Goal: Register for event/course

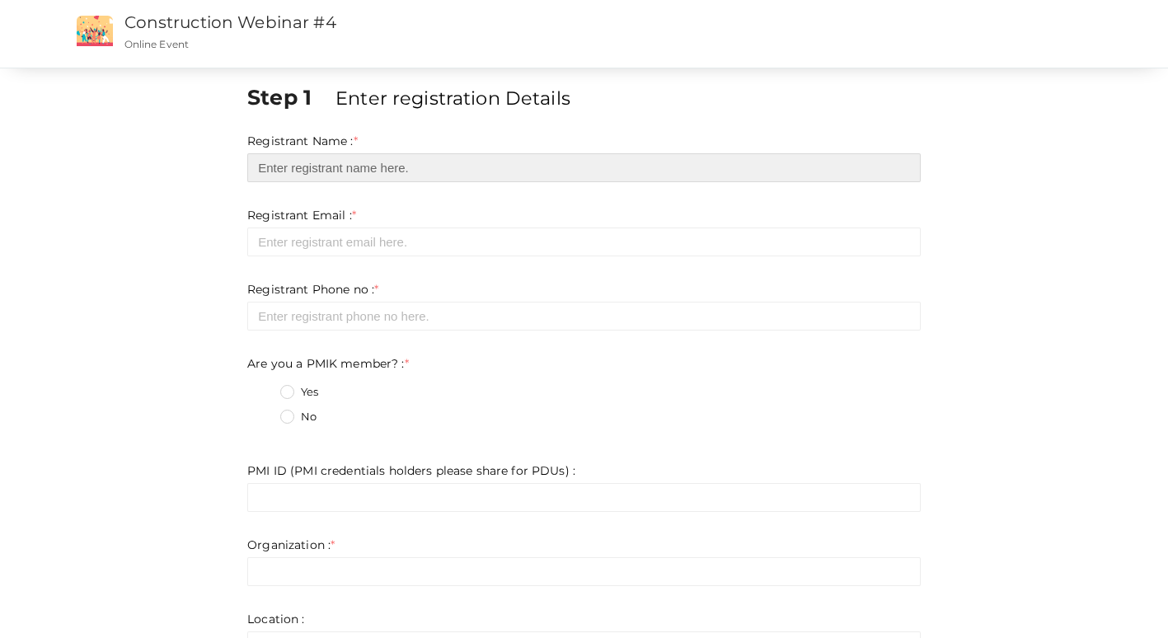
click at [371, 167] on input "text" at bounding box center [584, 167] width 674 height 29
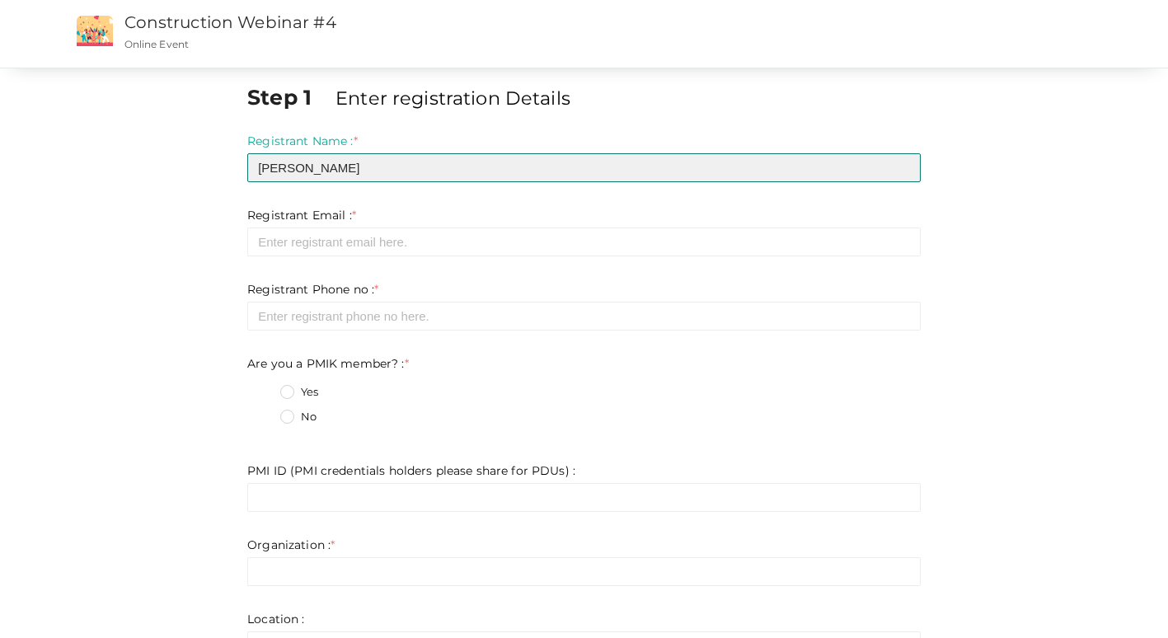
type input "[PERSON_NAME]"
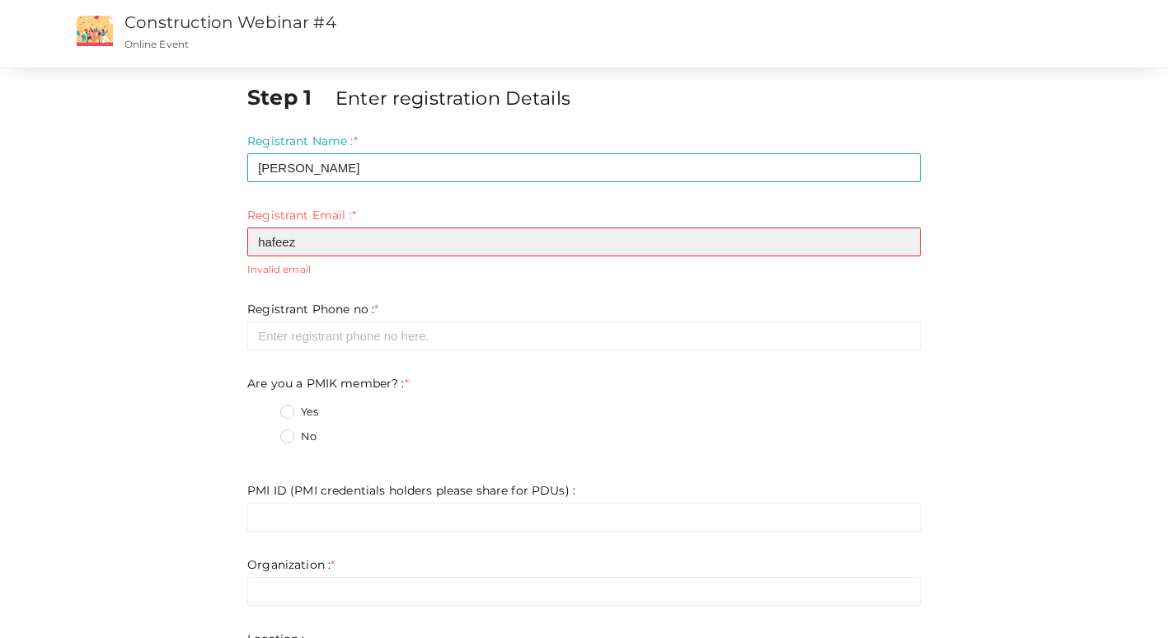
type input "[EMAIL_ADDRESS][DOMAIN_NAME]"
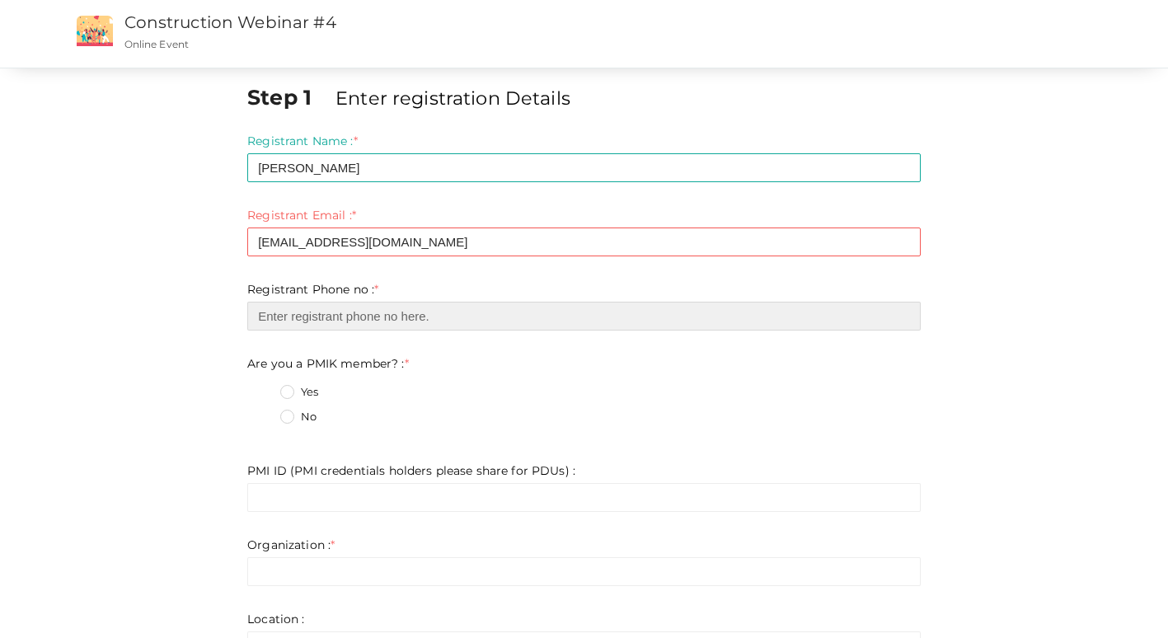
click at [386, 317] on input "number" at bounding box center [584, 316] width 674 height 29
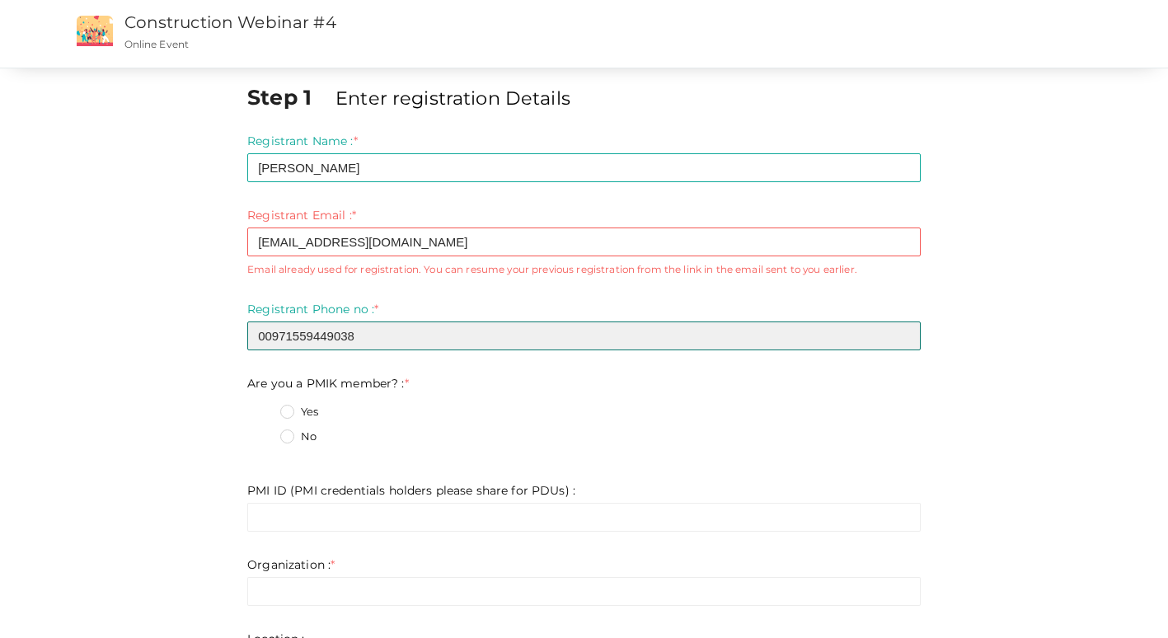
type input "00971559449038"
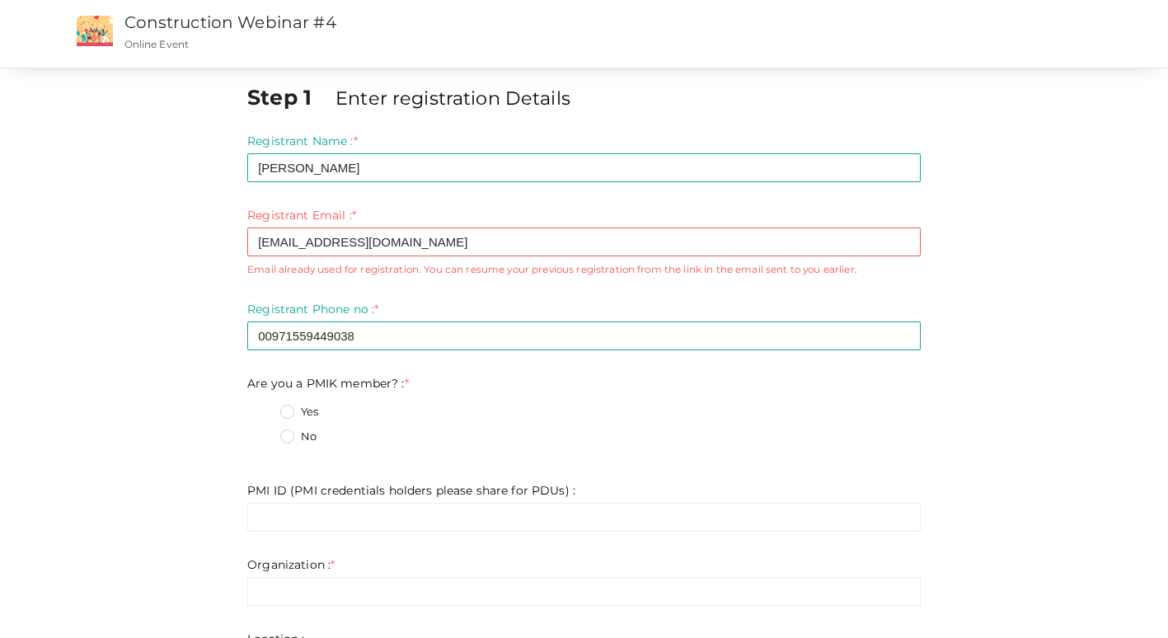
click at [289, 438] on label "No" at bounding box center [298, 437] width 36 height 16
click at [264, 432] on member\?\+1 "No" at bounding box center [264, 432] width 0 height 0
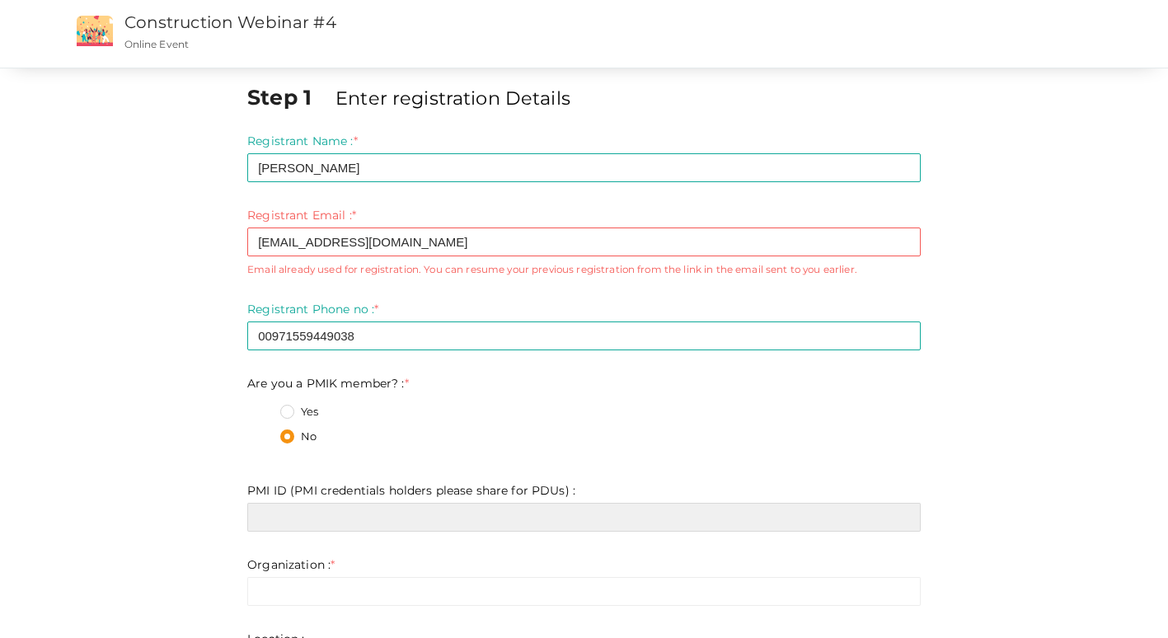
click at [363, 513] on input "text" at bounding box center [584, 517] width 674 height 29
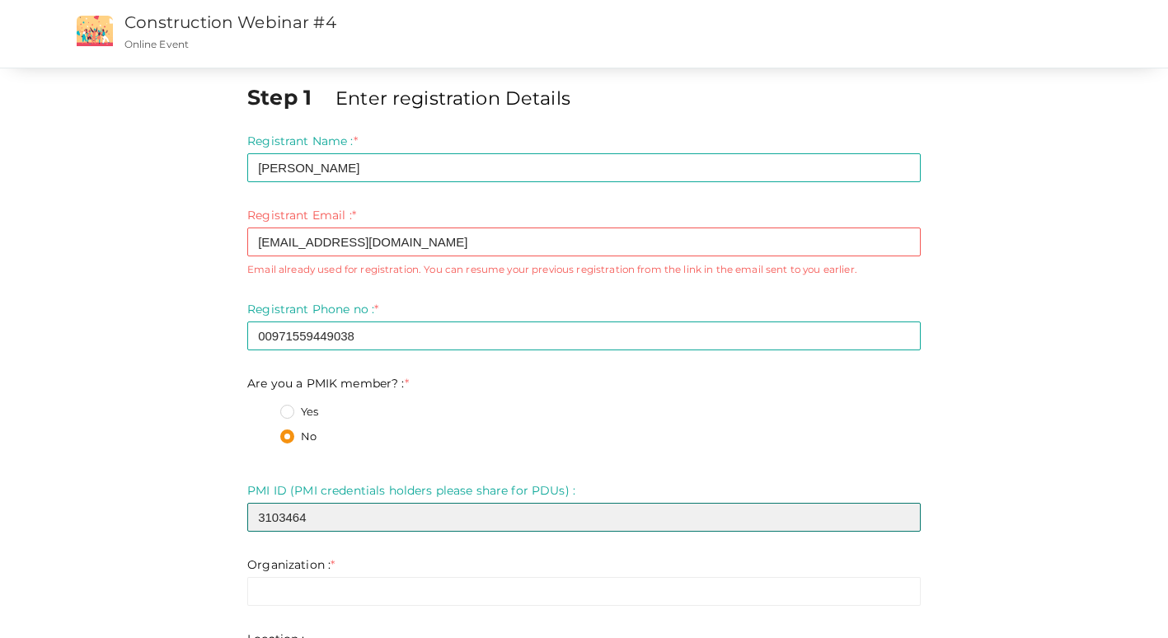
scroll to position [308, 0]
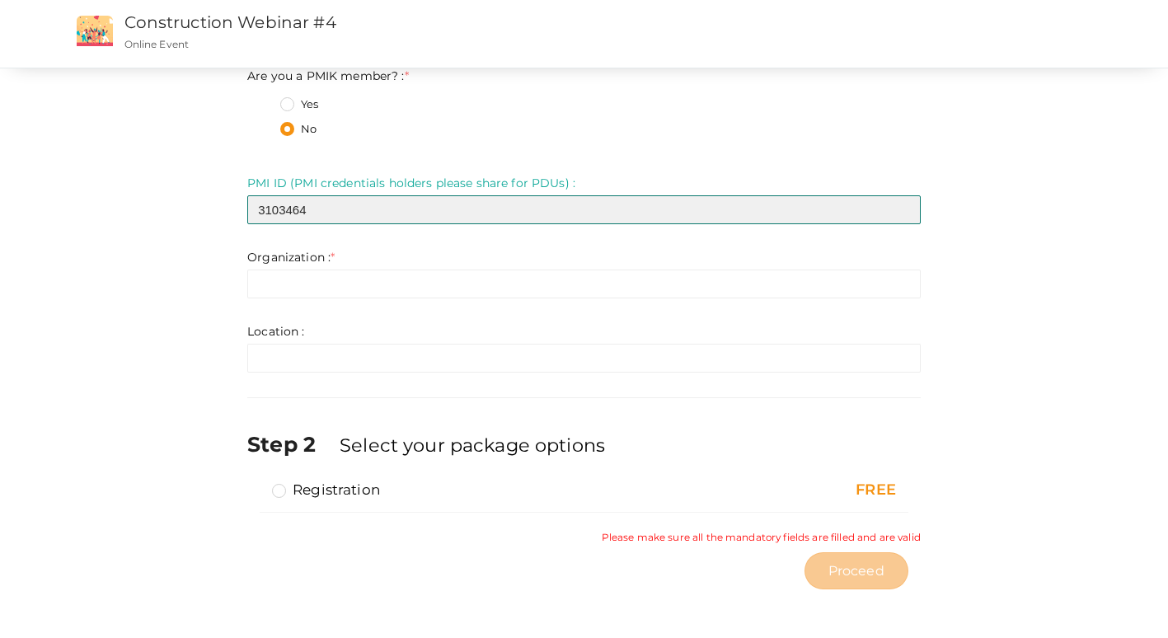
type input "3103464"
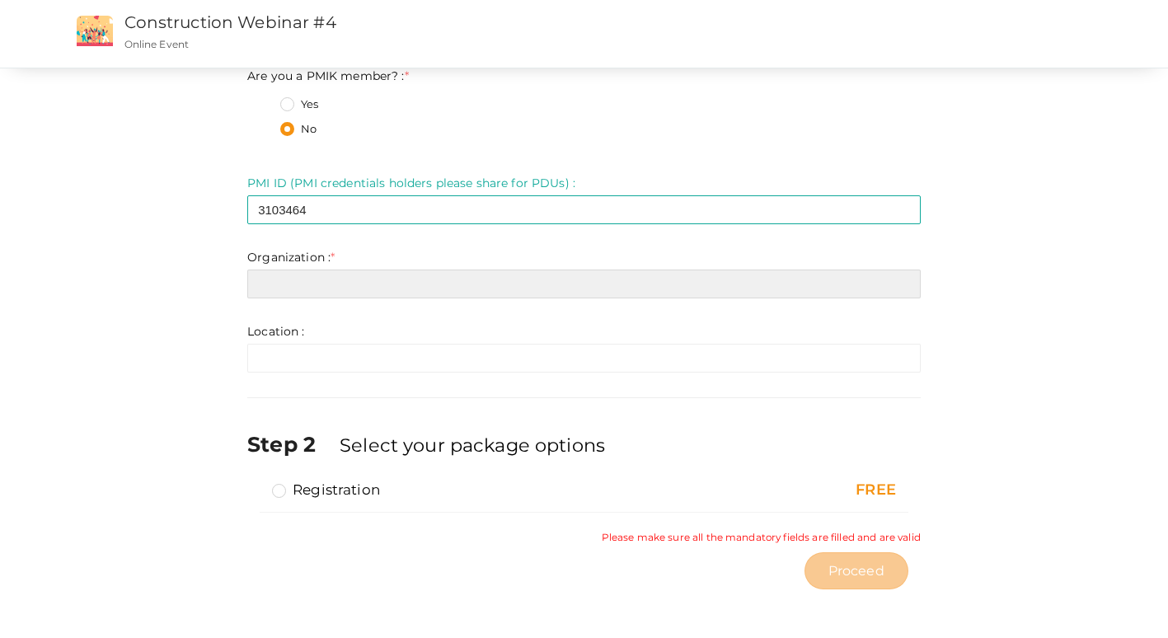
click at [363, 271] on input "text" at bounding box center [584, 284] width 674 height 29
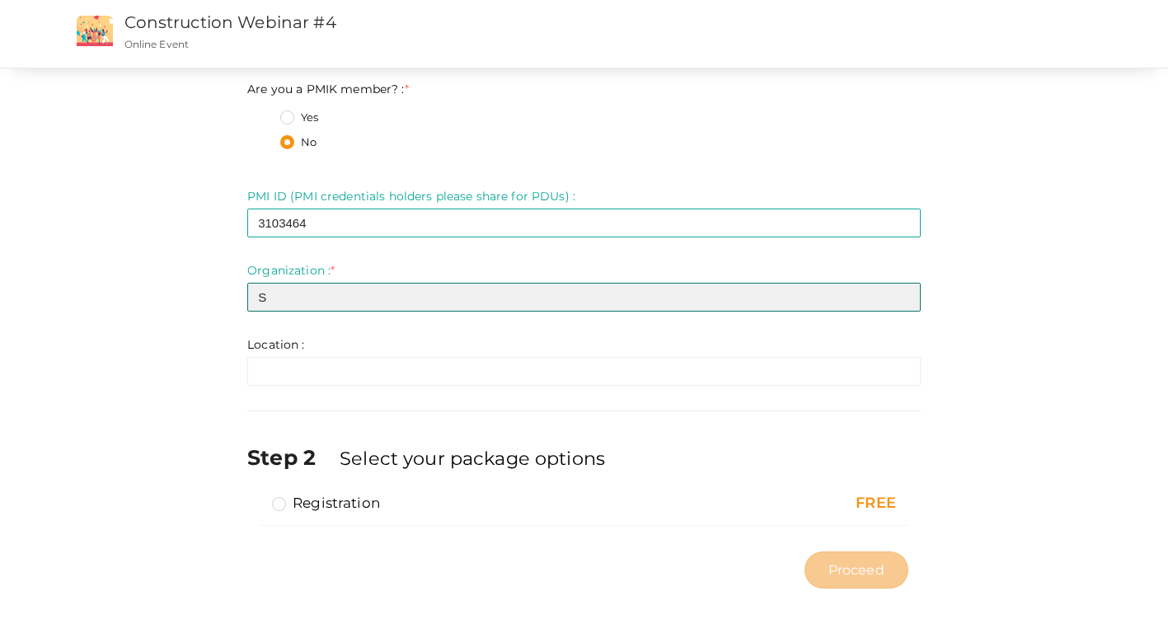
scroll to position [294, 0]
type input "[PERSON_NAME] Al Emarat"
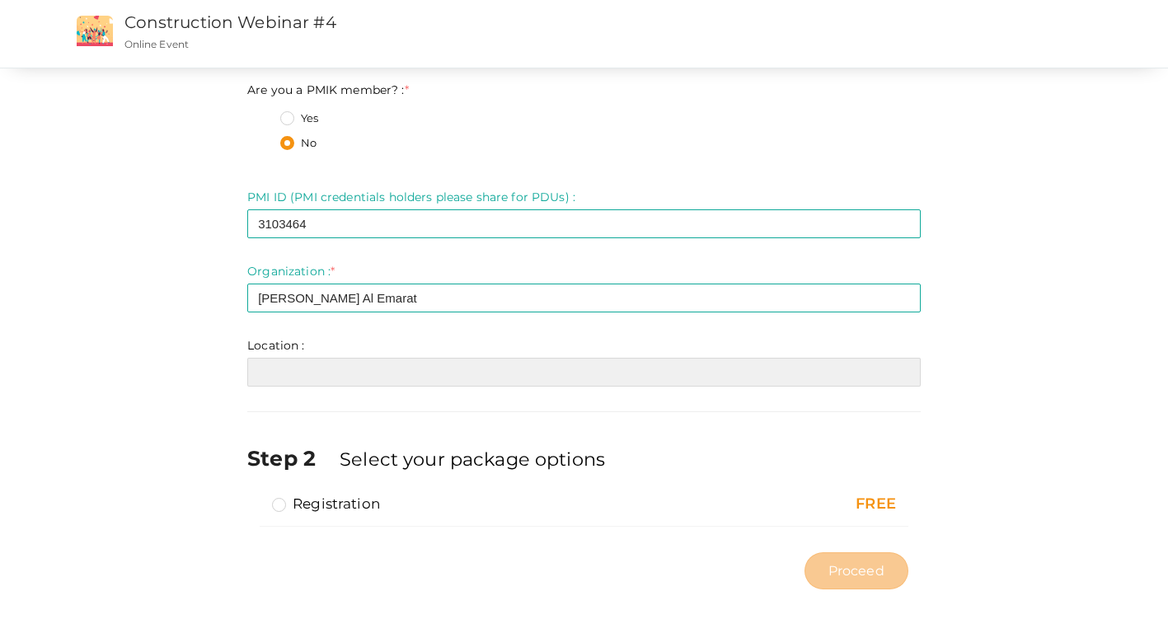
click at [378, 359] on input "text" at bounding box center [584, 372] width 674 height 29
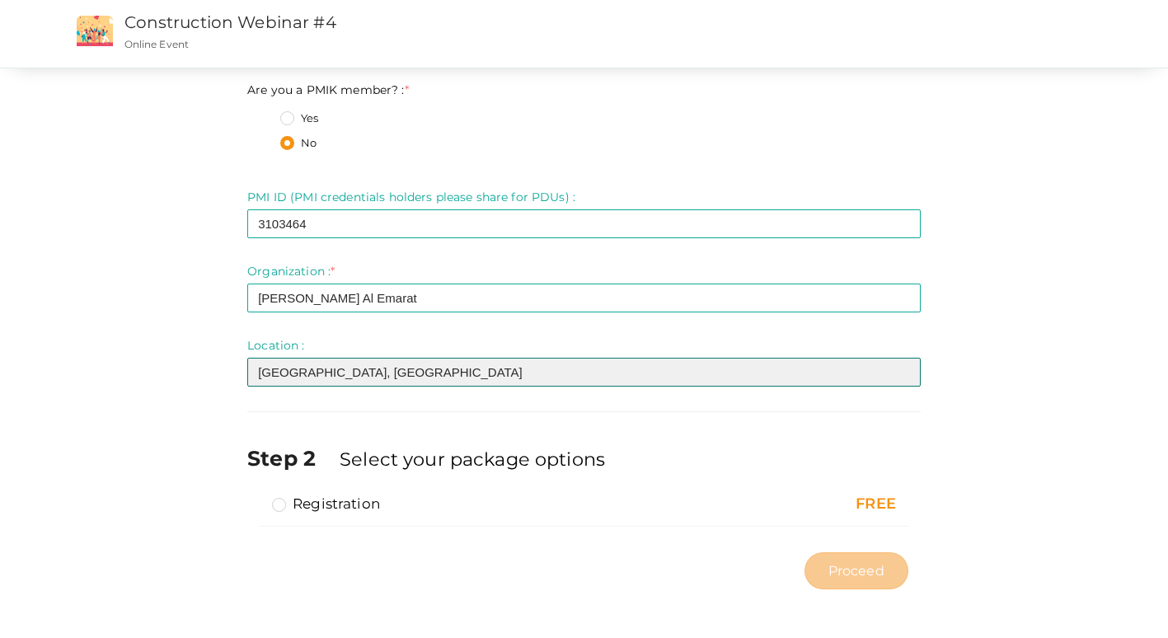
type input "[GEOGRAPHIC_DATA], [GEOGRAPHIC_DATA]"
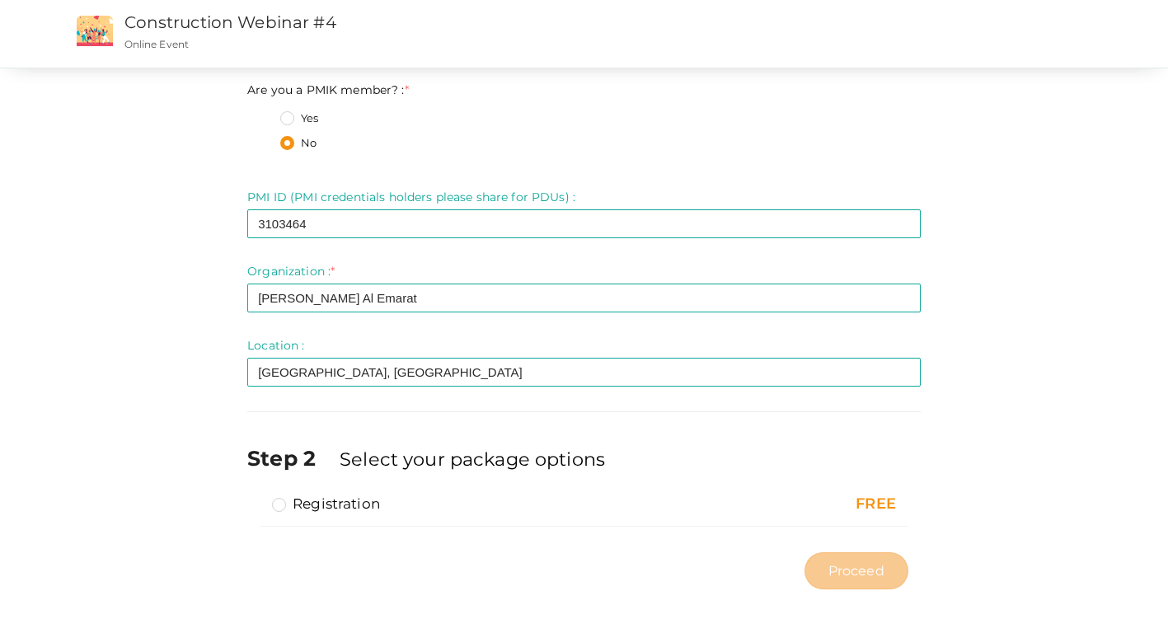
click at [1043, 406] on div "Step 1 Enter registration Details Registrant Name : * [PERSON_NAME] Required. I…" at bounding box center [585, 193] width 1072 height 809
click at [280, 505] on label "Registration" at bounding box center [326, 504] width 108 height 20
click at [256, 497] on input "Registration" at bounding box center [256, 497] width 0 height 0
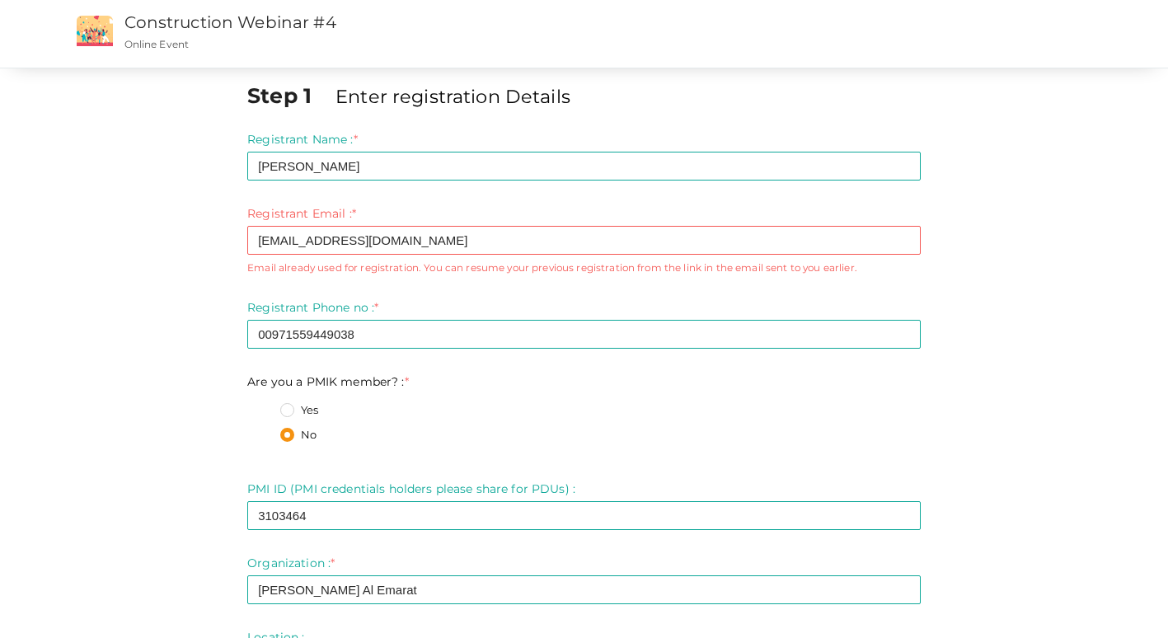
scroll to position [0, 0]
click at [988, 342] on div "Step 1 Enter registration Details Registrant Name : * [PERSON_NAME] Required. I…" at bounding box center [585, 486] width 1072 height 809
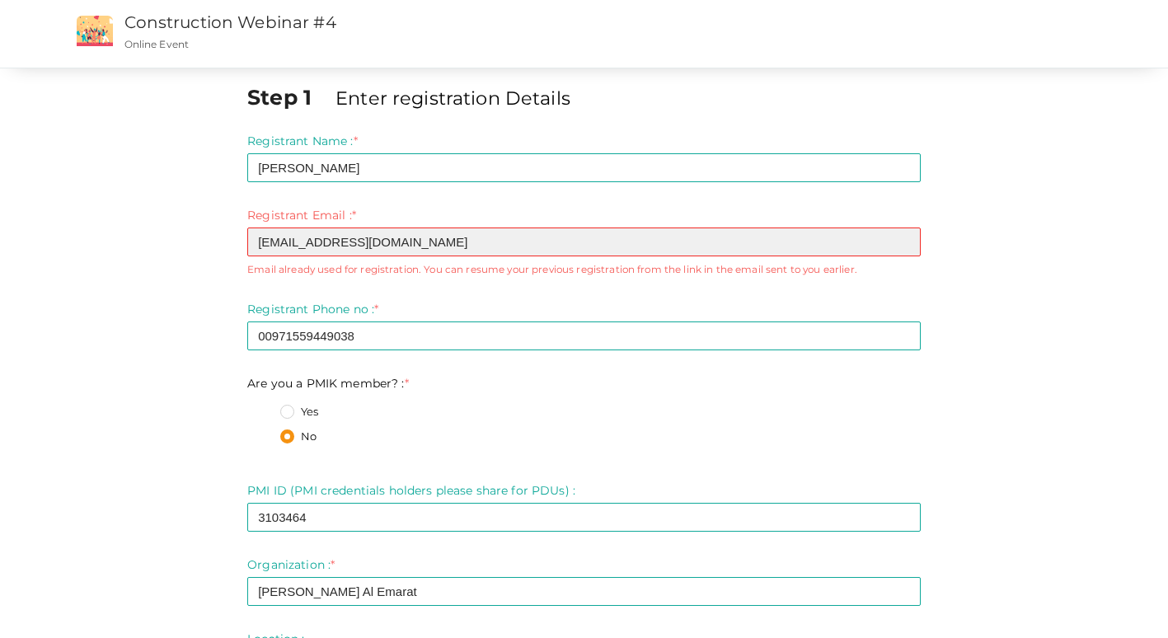
drag, startPoint x: 346, startPoint y: 235, endPoint x: 406, endPoint y: 248, distance: 60.8
click at [358, 238] on input "[EMAIL_ADDRESS][DOMAIN_NAME]" at bounding box center [584, 242] width 674 height 29
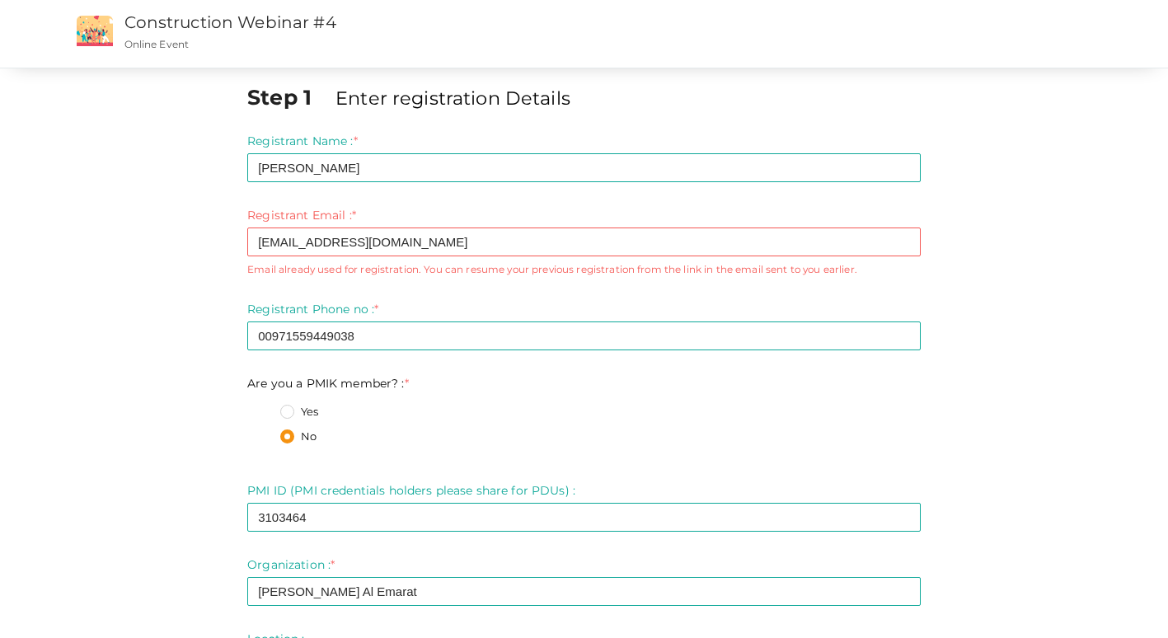
click at [992, 288] on div "Step 1 Enter registration Details Registrant Name : * [PERSON_NAME] Required. I…" at bounding box center [585, 486] width 1072 height 809
